Goal: Task Accomplishment & Management: Manage account settings

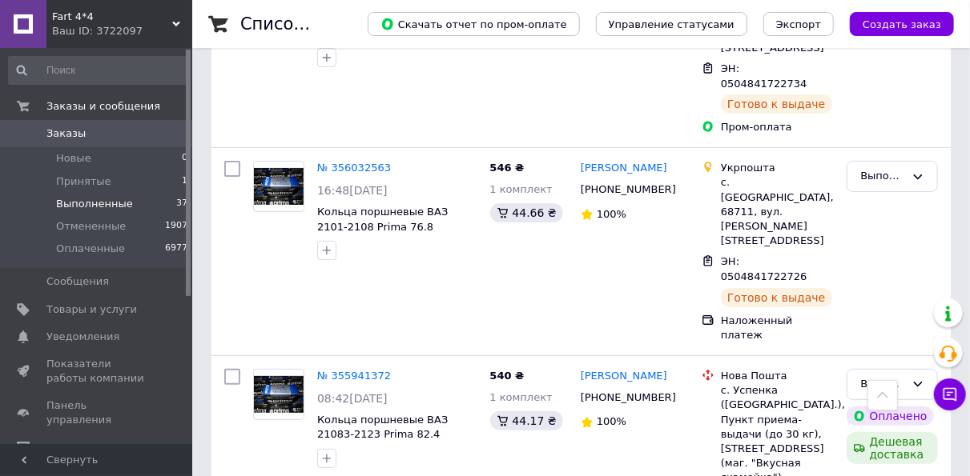
scroll to position [2851, 0]
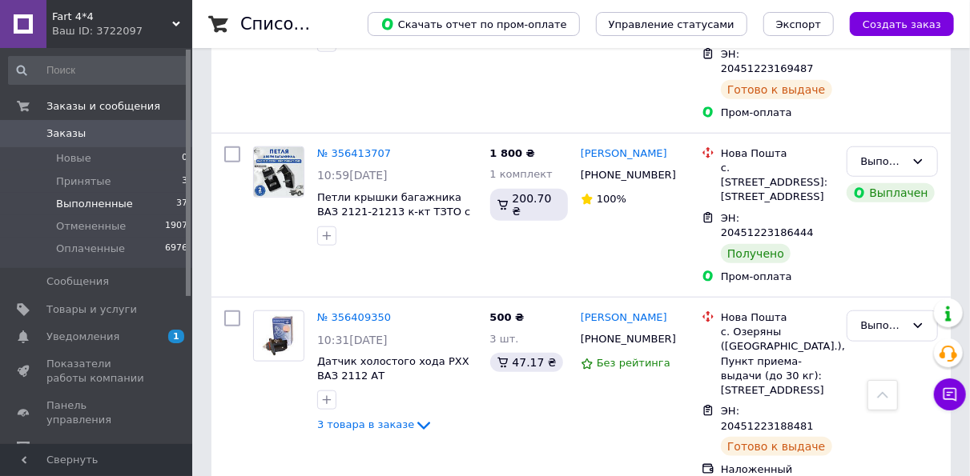
scroll to position [560, 0]
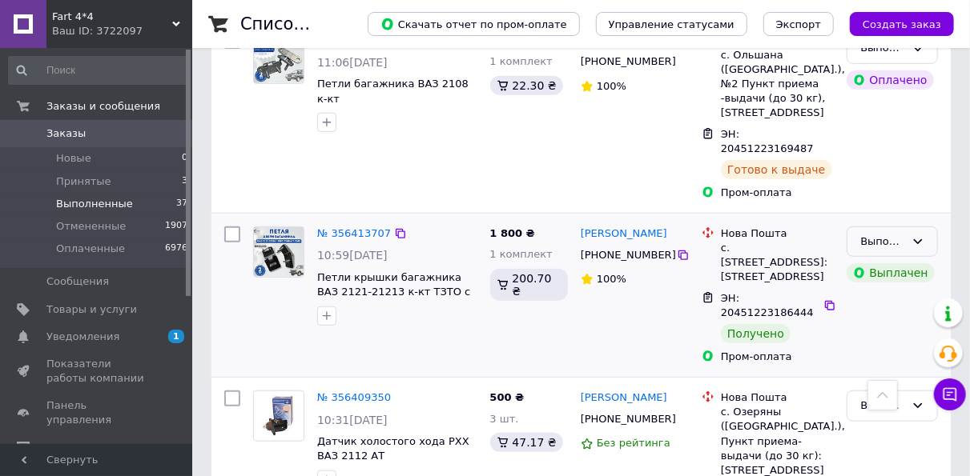
click at [893, 234] on div "Выполнен" at bounding box center [882, 242] width 45 height 17
click at [865, 319] on li "Оплаченный" at bounding box center [892, 342] width 90 height 46
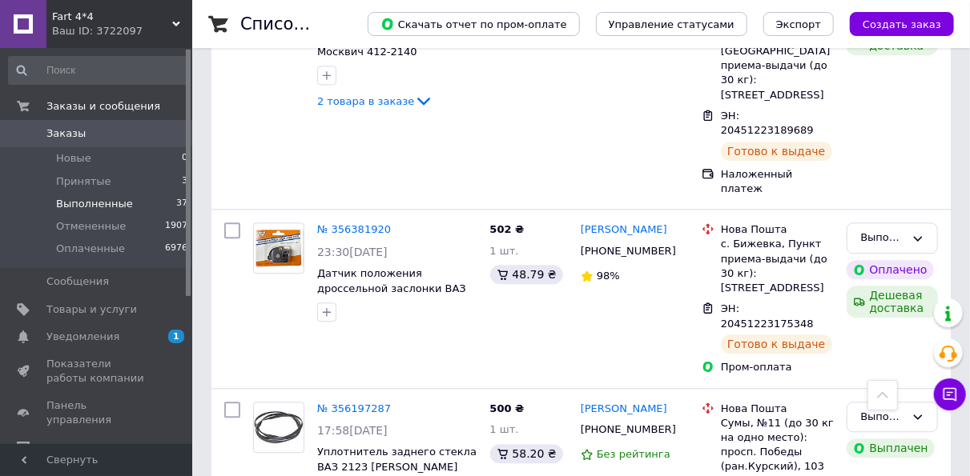
scroll to position [1841, 0]
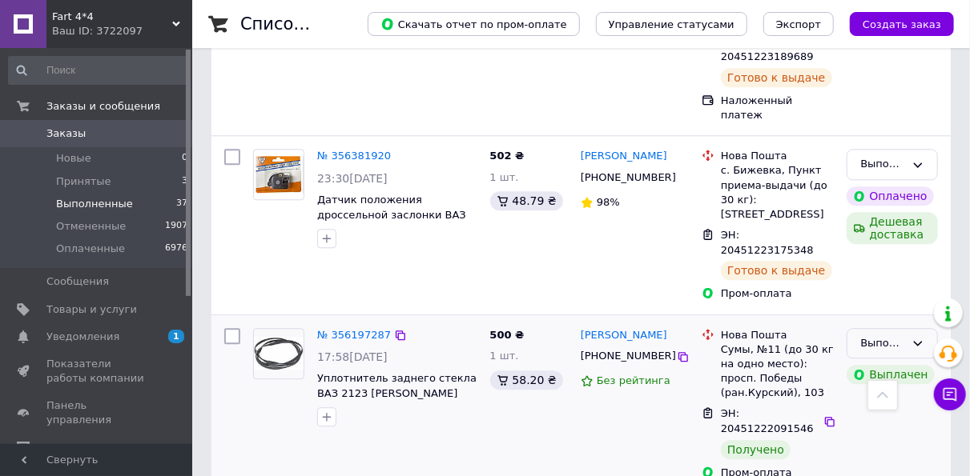
click at [899, 335] on div "Выполнен" at bounding box center [882, 343] width 45 height 17
click at [898, 420] on li "Оплаченный" at bounding box center [892, 443] width 90 height 46
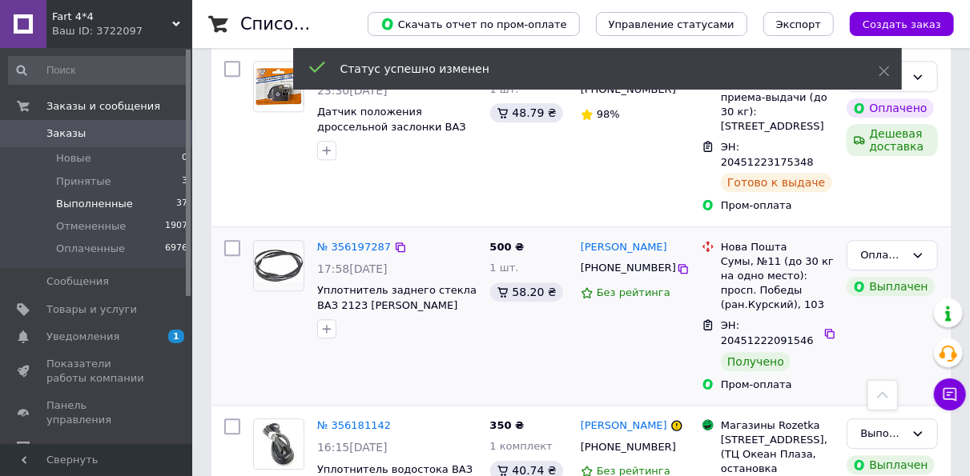
scroll to position [2002, 0]
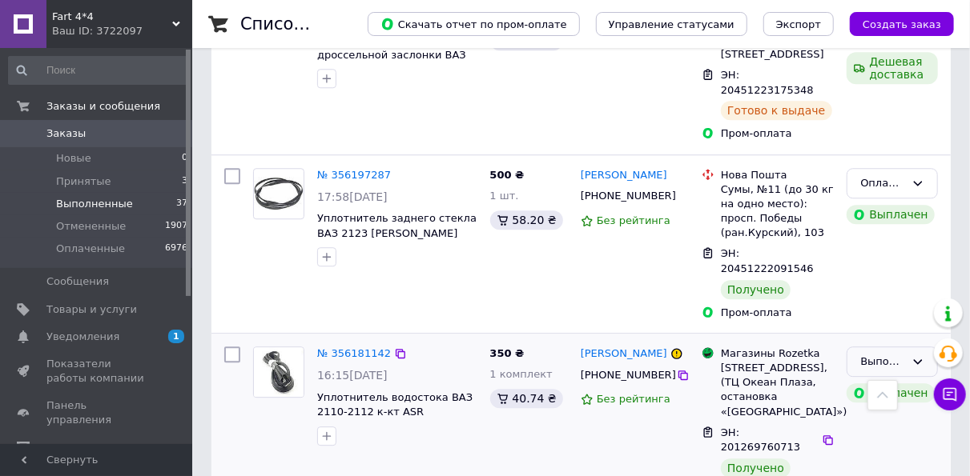
click at [890, 354] on div "Выполнен" at bounding box center [882, 362] width 45 height 17
click at [886, 440] on li "Оплаченный" at bounding box center [892, 463] width 90 height 46
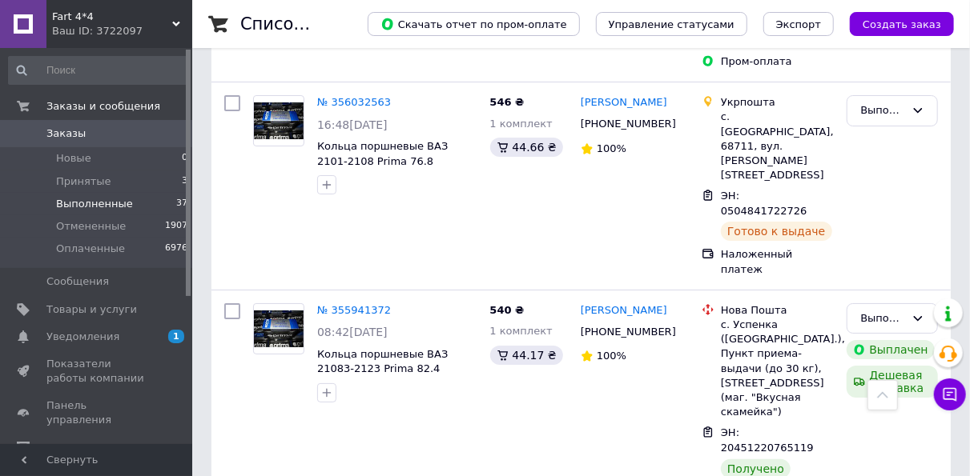
scroll to position [2833, 0]
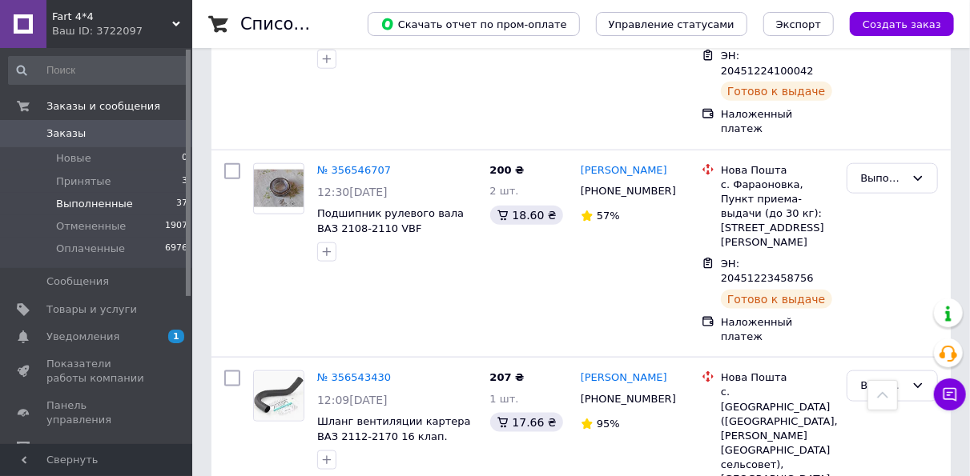
scroll to position [3709, 0]
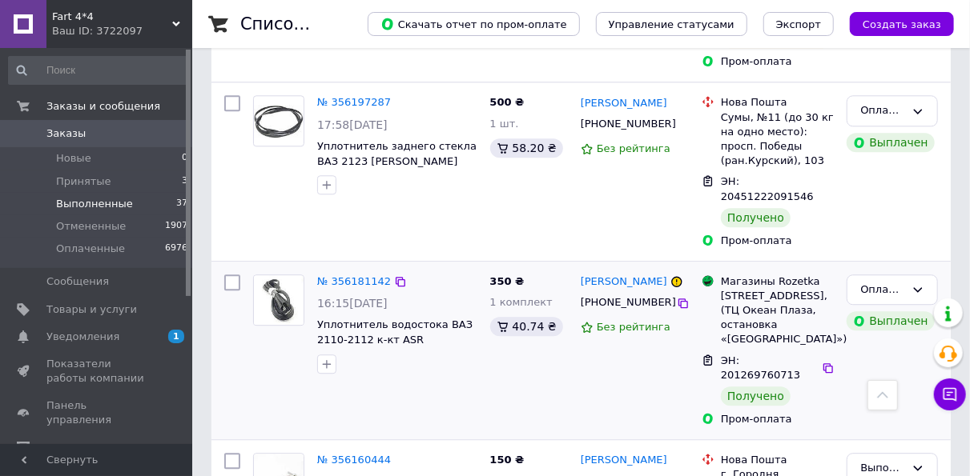
scroll to position [2002, 0]
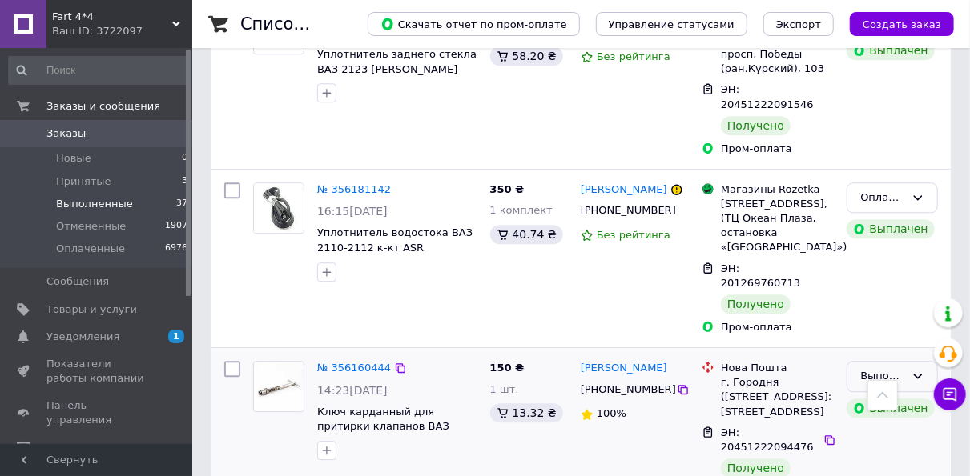
click at [868, 368] on div "Выполнен" at bounding box center [882, 376] width 45 height 17
click at [878, 454] on li "Оплаченный" at bounding box center [892, 477] width 90 height 46
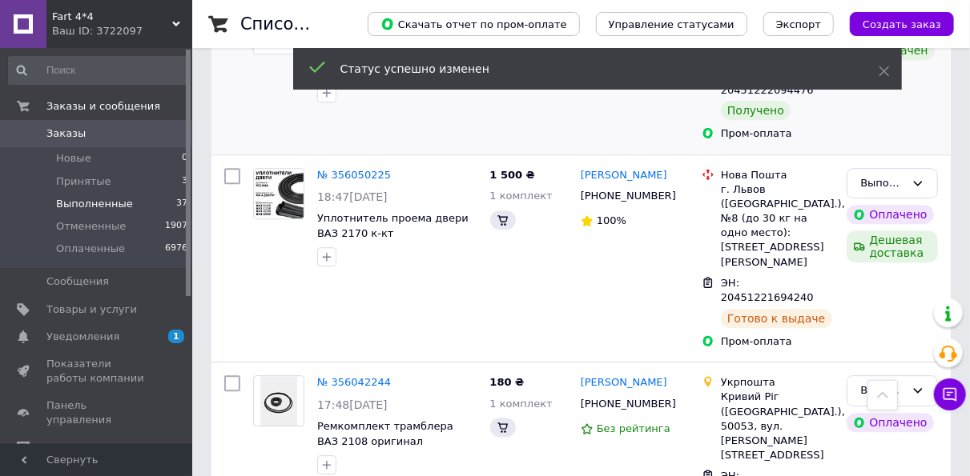
scroll to position [1645, 0]
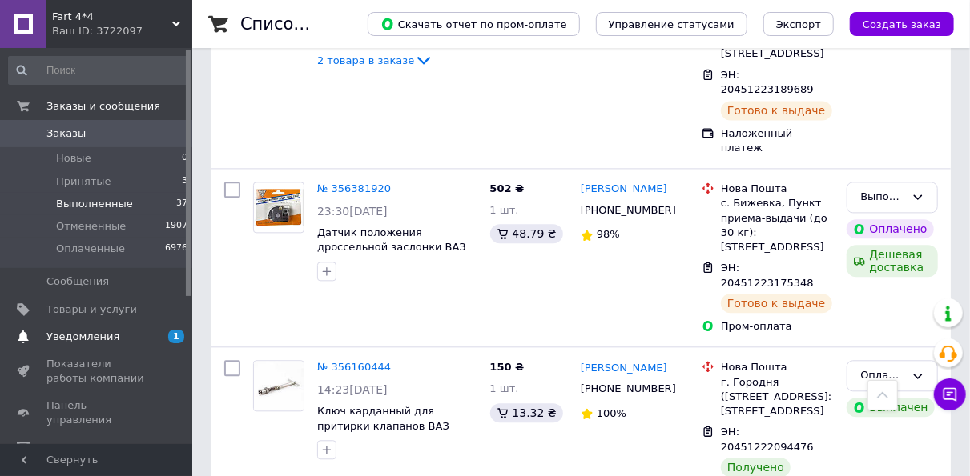
click at [59, 336] on span "Уведомления" at bounding box center [82, 337] width 73 height 14
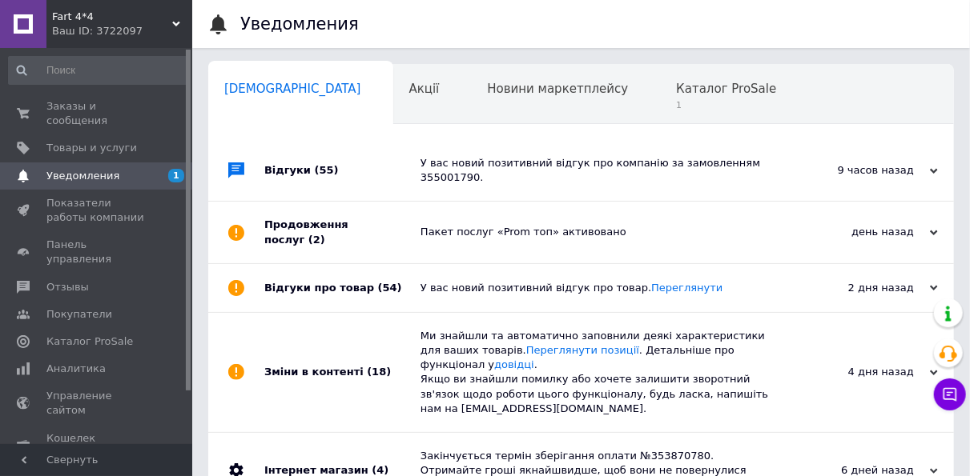
scroll to position [0, 8]
click at [668, 90] on span "Каталог ProSale" at bounding box center [718, 89] width 100 height 14
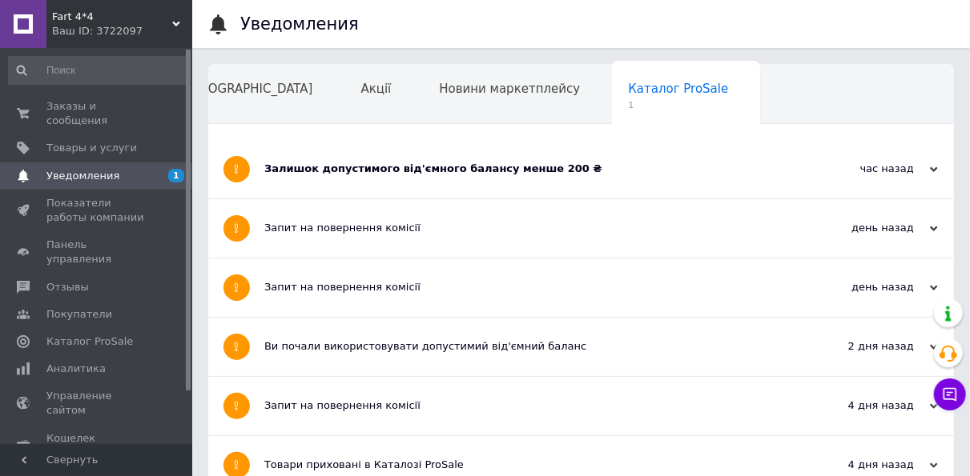
click at [442, 171] on div "Залишок допустимого від'ємного балансу менше 200 ₴" at bounding box center [520, 169] width 513 height 14
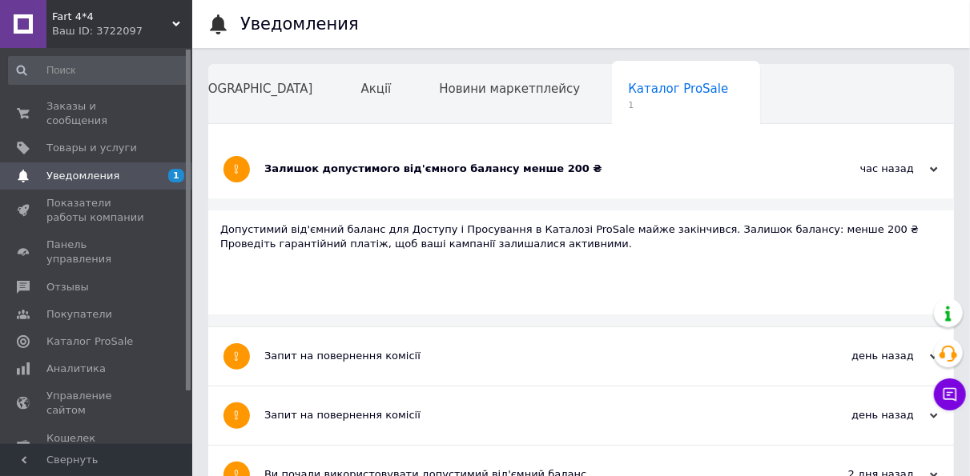
click at [442, 171] on div "Залишок допустимого від'ємного балансу менше 200 ₴" at bounding box center [520, 169] width 513 height 14
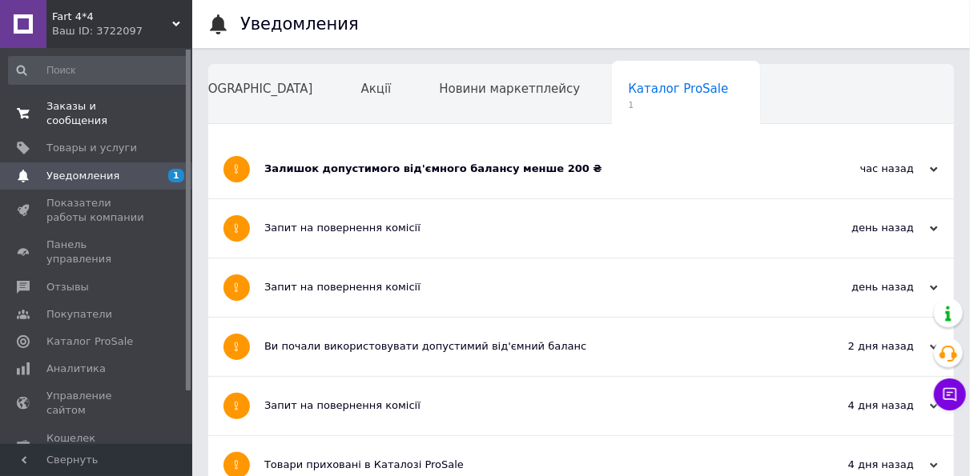
click at [110, 99] on span "Заказы и сообщения" at bounding box center [97, 113] width 102 height 29
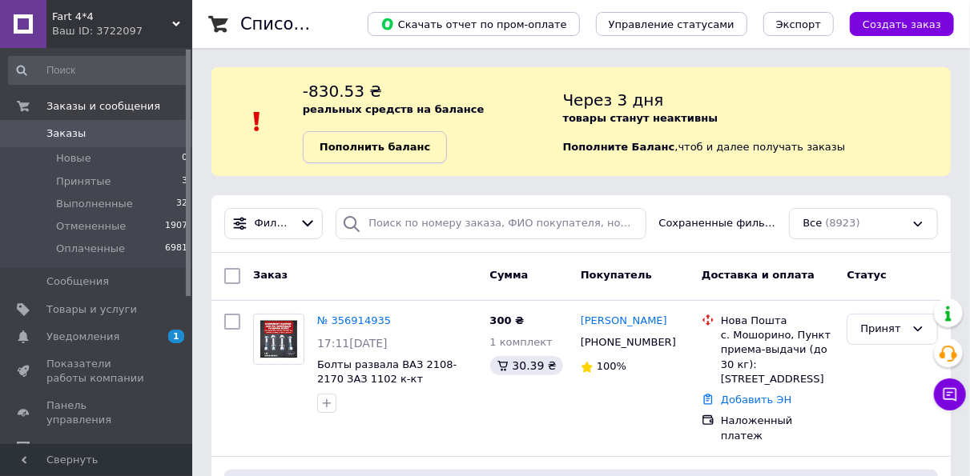
click at [396, 141] on b "Пополнить баланс" at bounding box center [374, 147] width 110 height 12
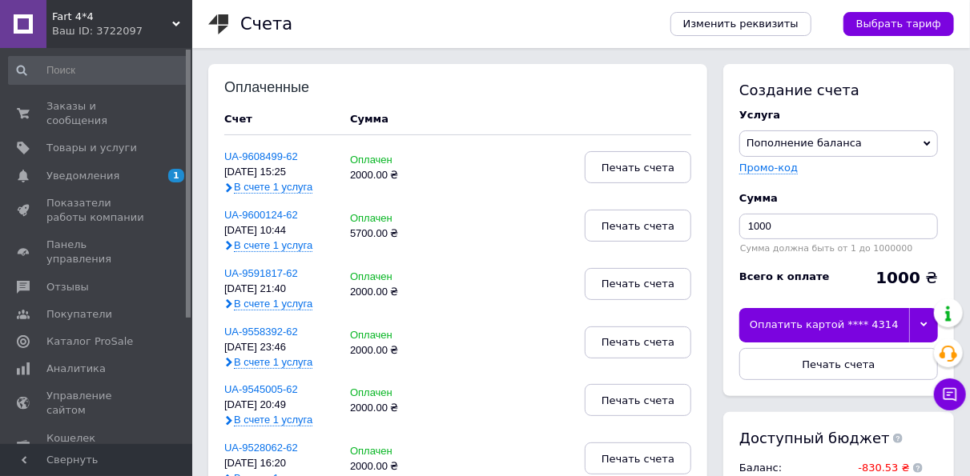
click at [925, 323] on icon at bounding box center [923, 324] width 7 height 7
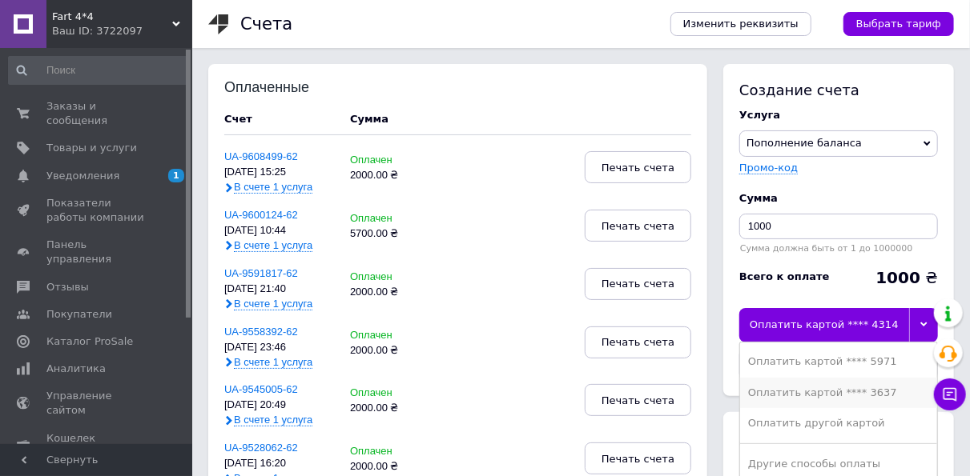
click at [835, 388] on div "Оплатить картой **** 3637" at bounding box center [838, 393] width 181 height 14
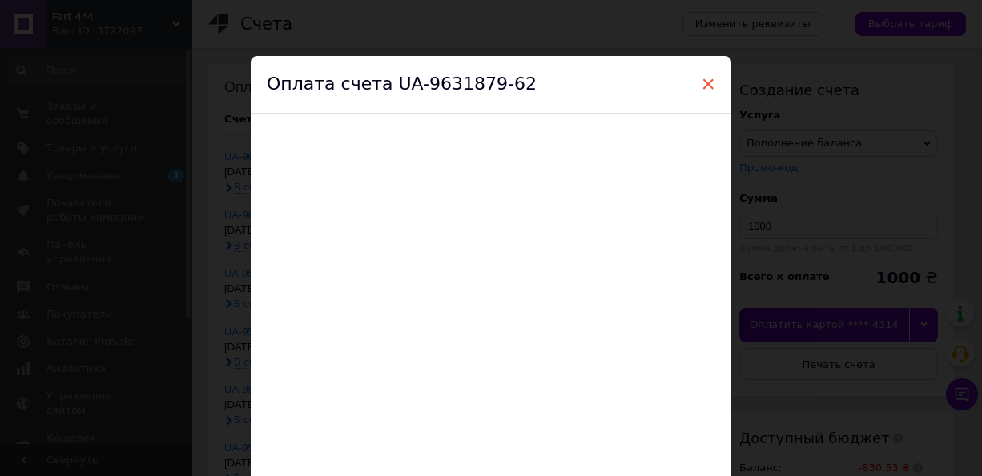
click at [705, 88] on span "×" at bounding box center [708, 83] width 14 height 27
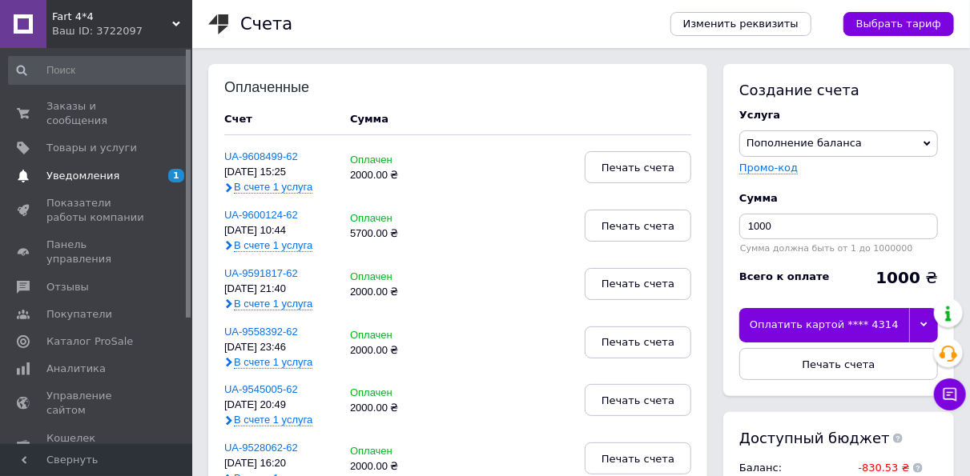
click at [72, 169] on span "Уведомления" at bounding box center [82, 176] width 73 height 14
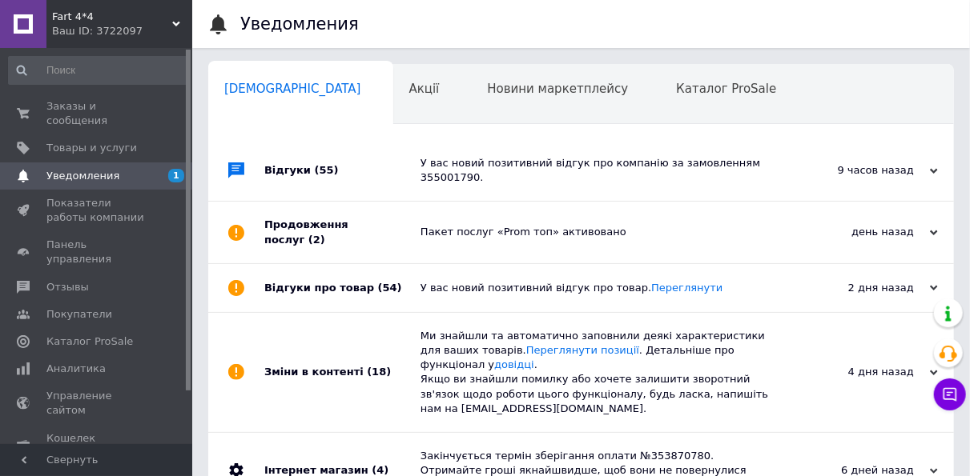
scroll to position [0, 8]
click at [668, 85] on span "Каталог ProSale" at bounding box center [718, 89] width 100 height 14
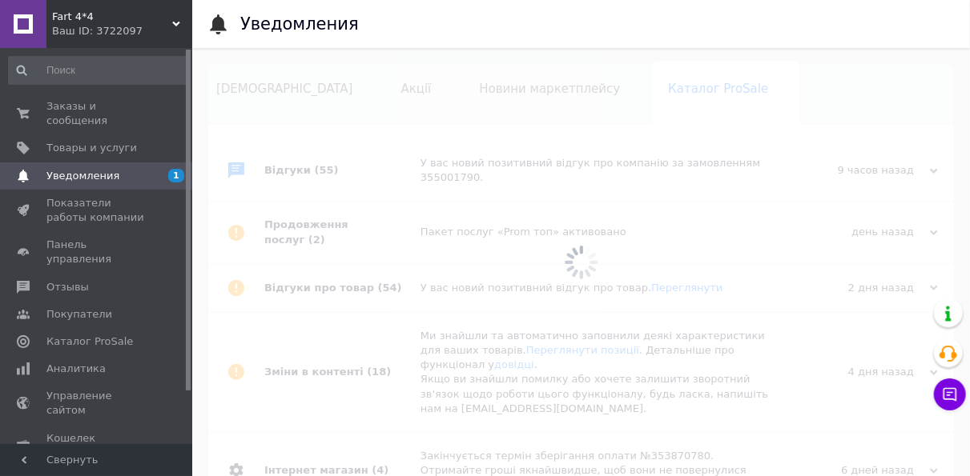
scroll to position [0, 48]
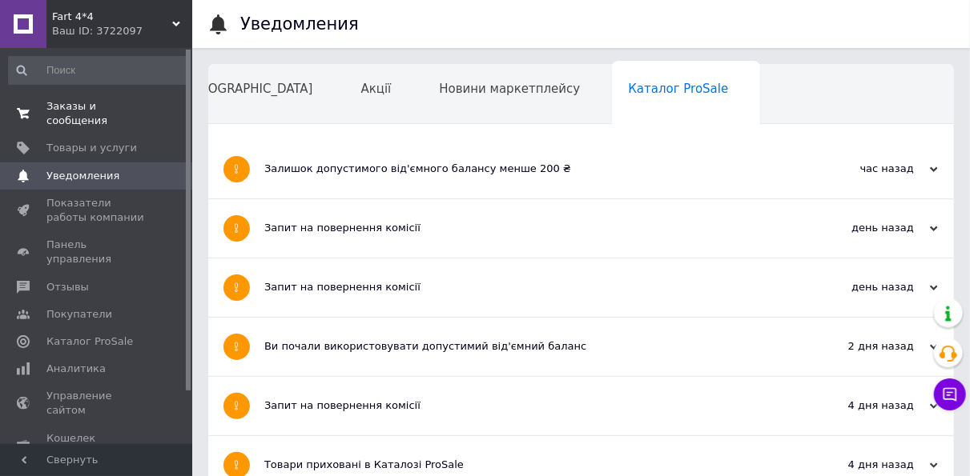
click at [84, 107] on span "Заказы и сообщения" at bounding box center [97, 113] width 102 height 29
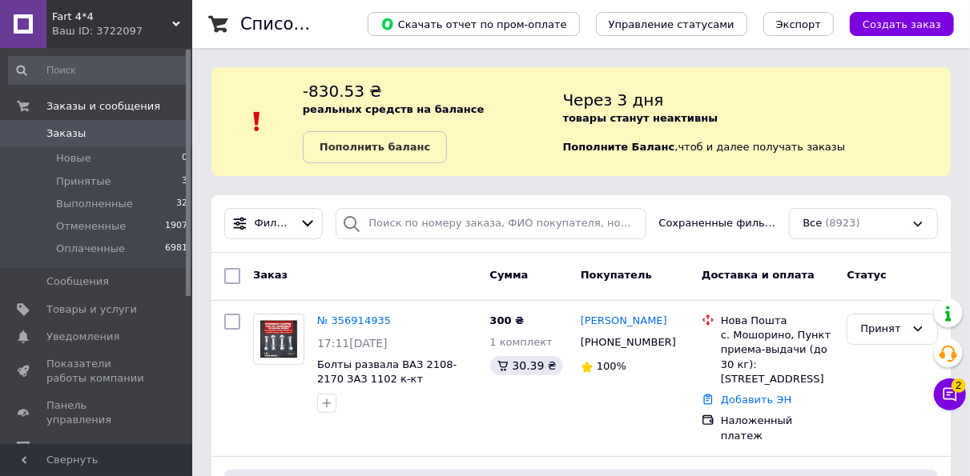
click at [97, 134] on span "Заказы" at bounding box center [97, 134] width 102 height 14
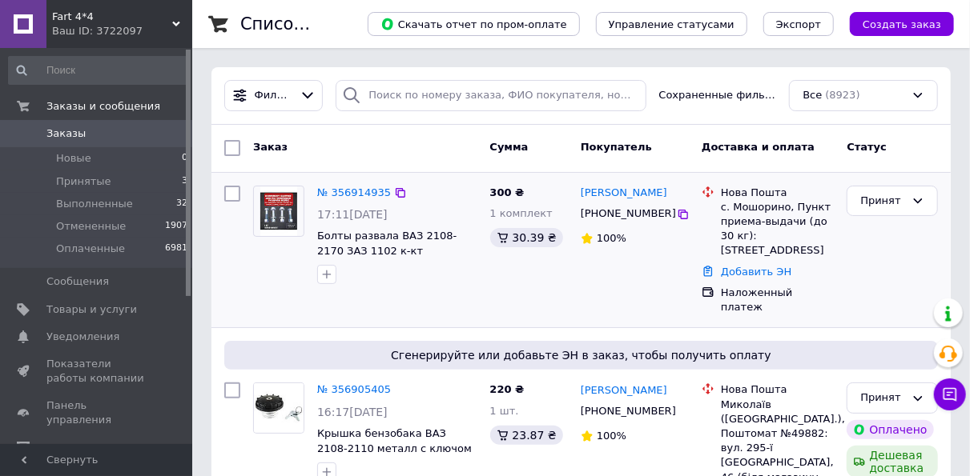
click at [452, 288] on div "№ 356914935 17:11[DATE] Болты развала ВАЗ 2108-2170 ЗАЗ 1102 к-кт" at bounding box center [397, 235] width 173 height 112
click at [103, 135] on span "Заказы" at bounding box center [97, 134] width 102 height 14
